Goal: Information Seeking & Learning: Check status

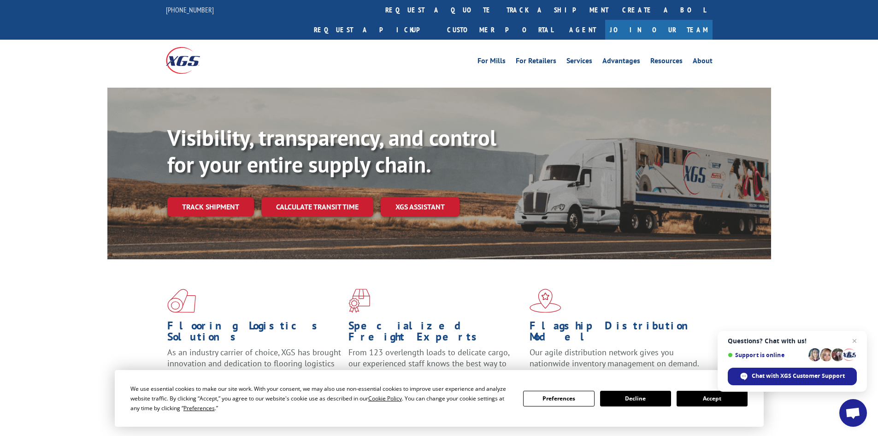
click at [216, 197] on link "Track shipment" at bounding box center [210, 206] width 87 height 19
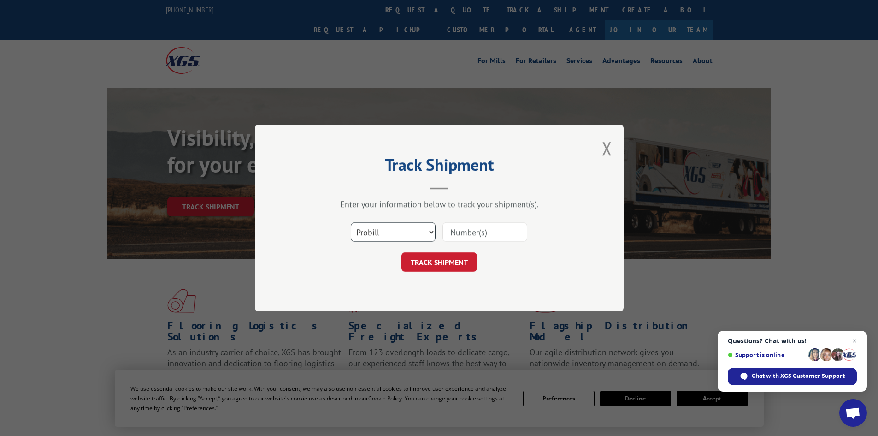
click at [407, 231] on select "Select category... Probill BOL PO" at bounding box center [393, 231] width 85 height 19
select select "bol"
click at [351, 222] on select "Select category... Probill BOL PO" at bounding box center [393, 231] width 85 height 19
click at [491, 233] on input at bounding box center [485, 231] width 85 height 19
paste input "5072092"
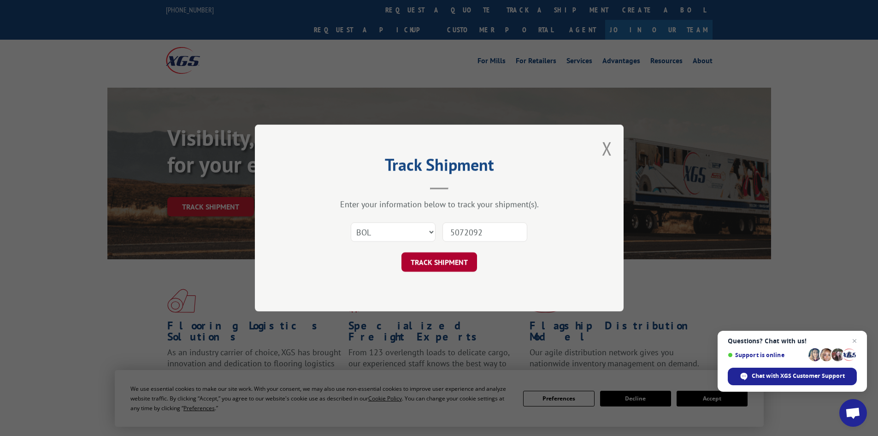
type input "5072092"
click at [441, 257] on button "TRACK SHIPMENT" at bounding box center [440, 261] width 76 height 19
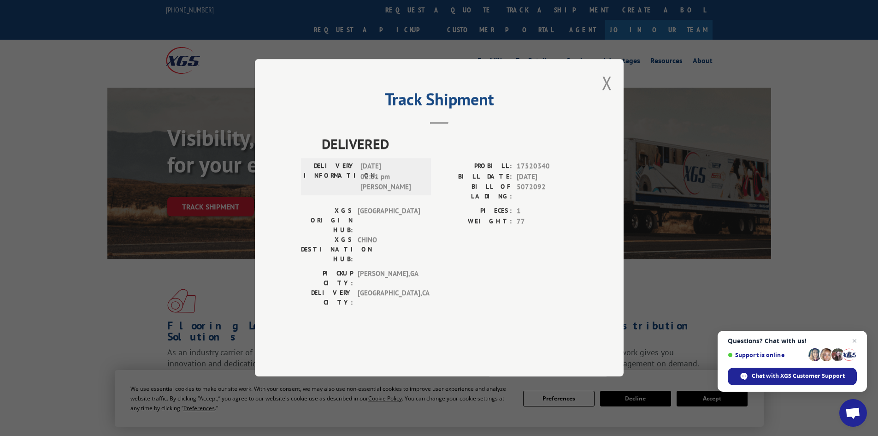
click at [608, 95] on button "Close modal" at bounding box center [607, 83] width 10 height 24
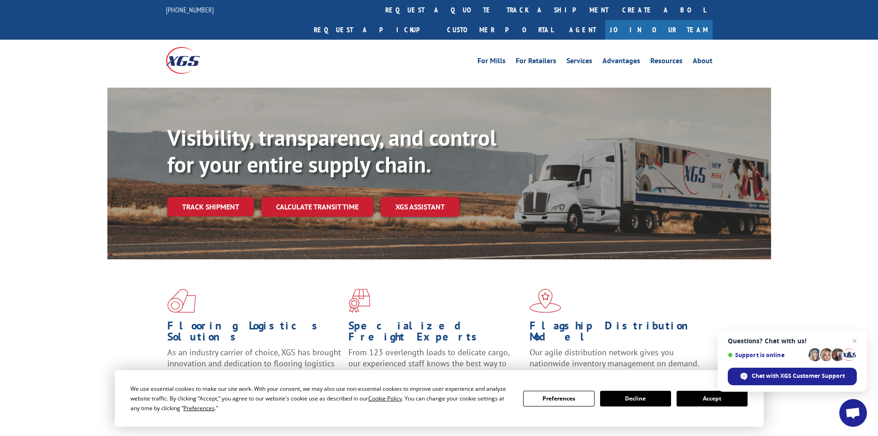
click at [217, 197] on link "Track shipment" at bounding box center [210, 206] width 87 height 19
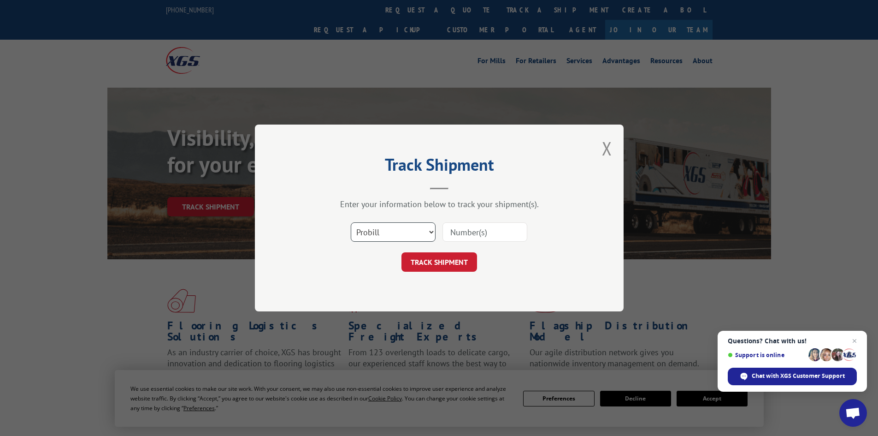
click at [390, 228] on select "Select category... Probill BOL PO" at bounding box center [393, 231] width 85 height 19
select select "bol"
click at [351, 222] on select "Select category... Probill BOL PO" at bounding box center [393, 231] width 85 height 19
click at [486, 236] on input at bounding box center [485, 231] width 85 height 19
paste input "5106669"
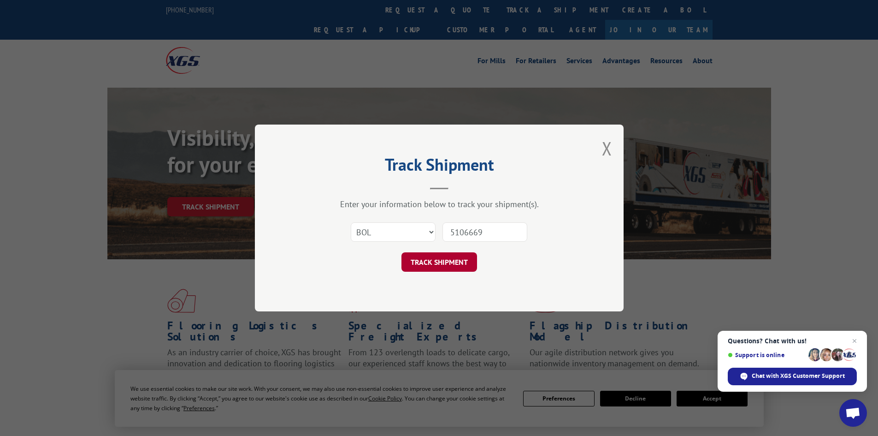
type input "5106669"
click at [417, 265] on button "TRACK SHIPMENT" at bounding box center [440, 261] width 76 height 19
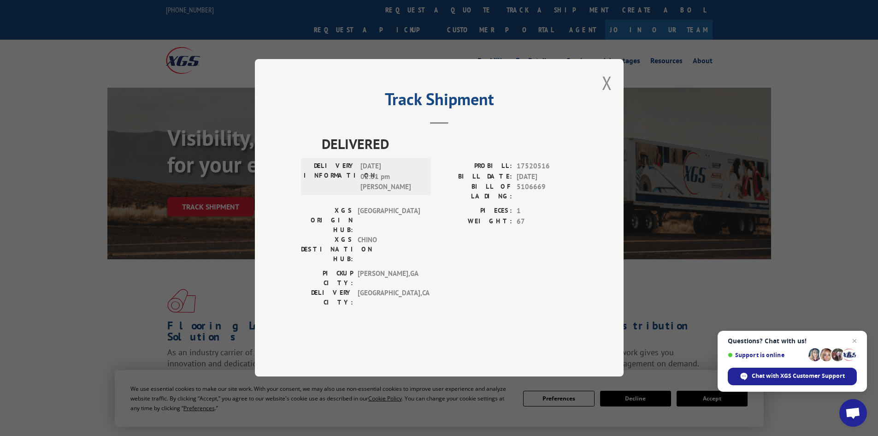
click at [606, 95] on button "Close modal" at bounding box center [607, 83] width 10 height 24
